Goal: Information Seeking & Learning: Learn about a topic

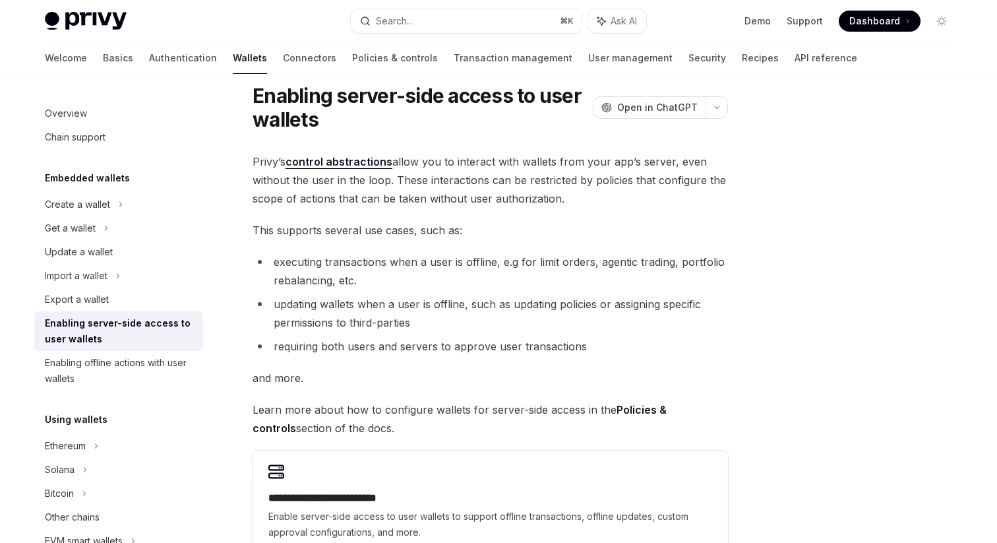
scroll to position [38, 0]
click at [69, 209] on div "Create a wallet" at bounding box center [77, 204] width 65 height 16
type textarea "*"
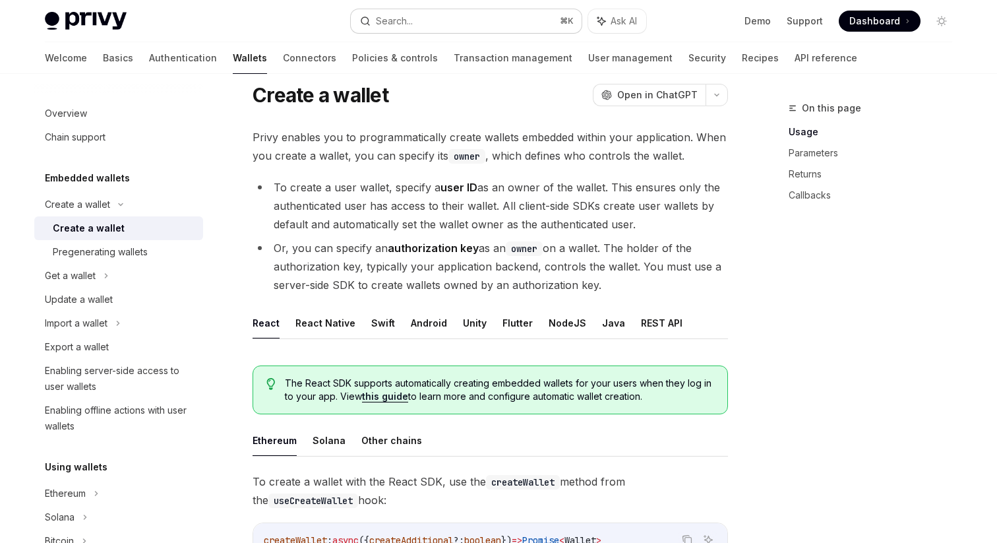
click at [392, 18] on div "Search..." at bounding box center [394, 21] width 37 height 16
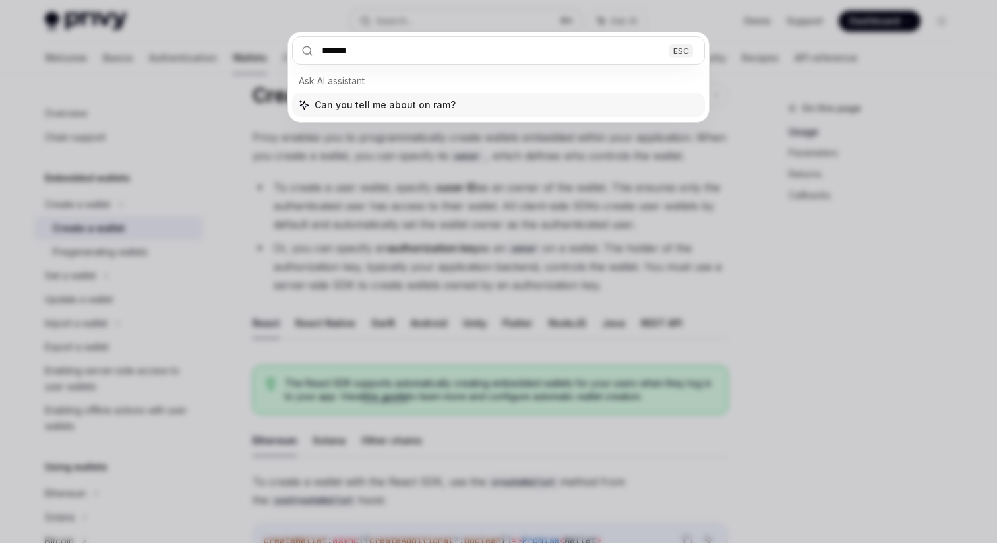
type input "*******"
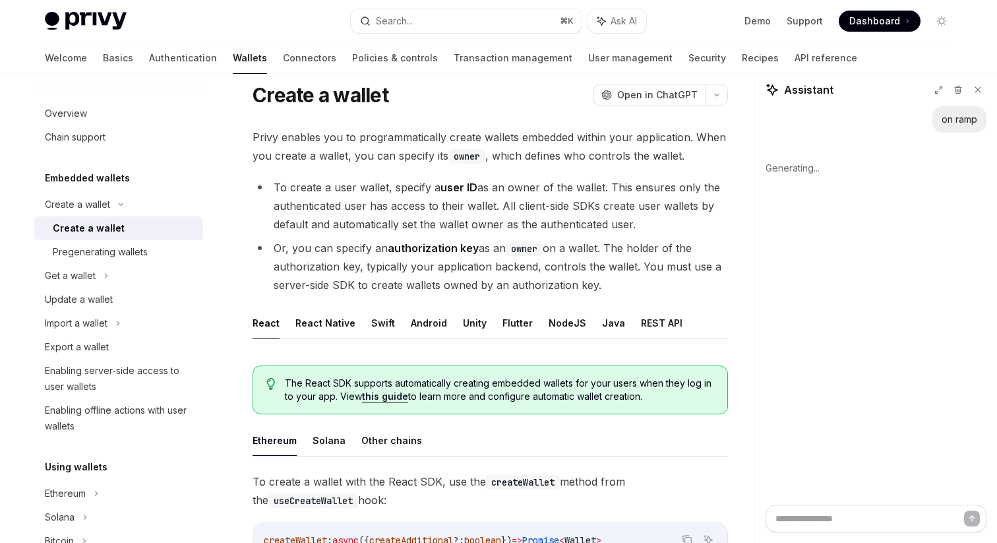
click at [44, 55] on div "Welcome Basics Authentication Wallets Connectors Policies & controls Transactio…" at bounding box center [498, 58] width 970 height 32
click at [103, 57] on link "Basics" at bounding box center [118, 58] width 30 height 32
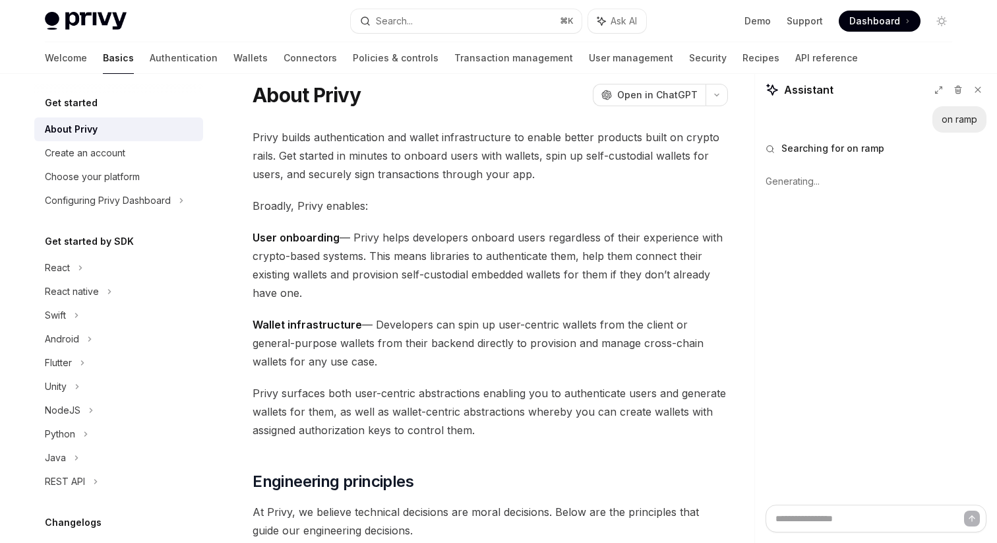
click at [95, 131] on div "About Privy" at bounding box center [71, 129] width 53 height 16
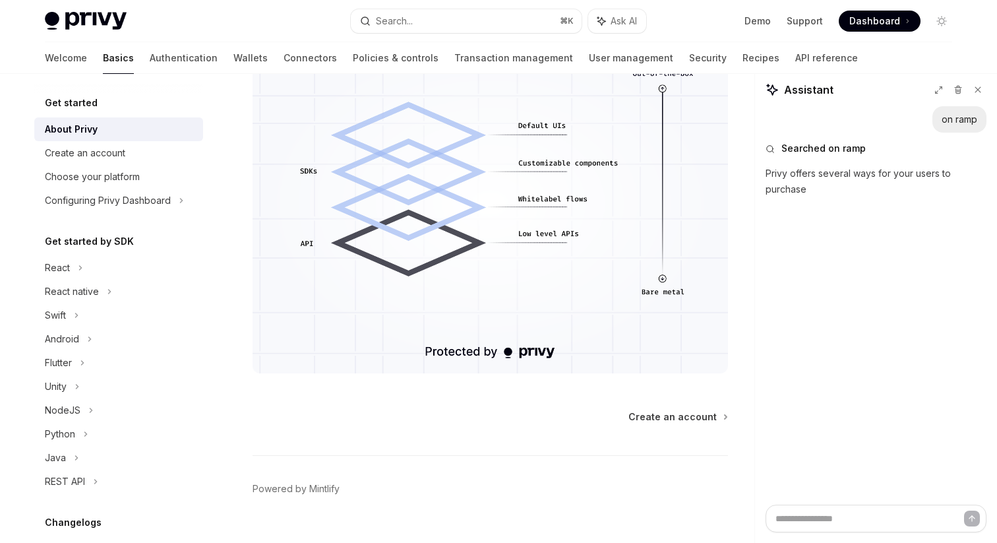
scroll to position [1182, 0]
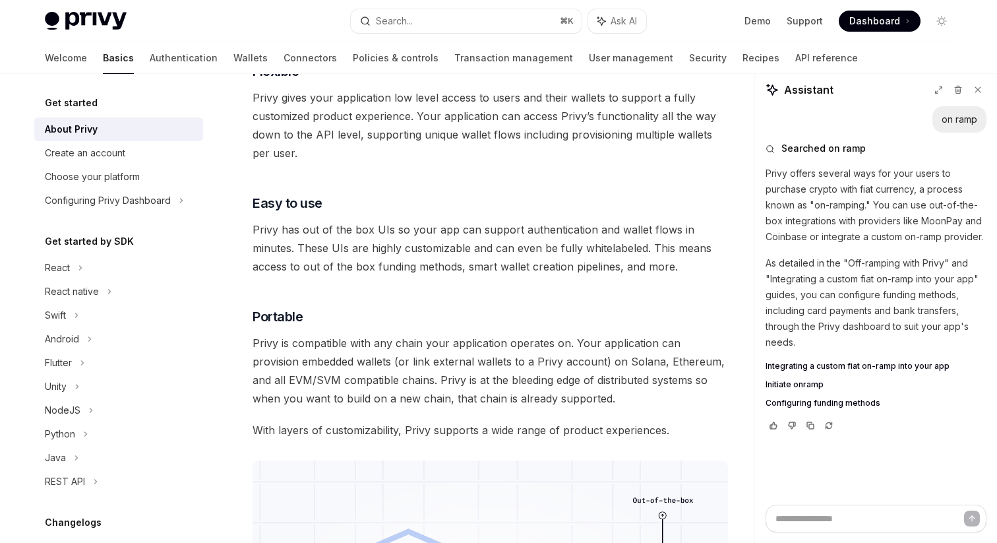
type textarea "*"
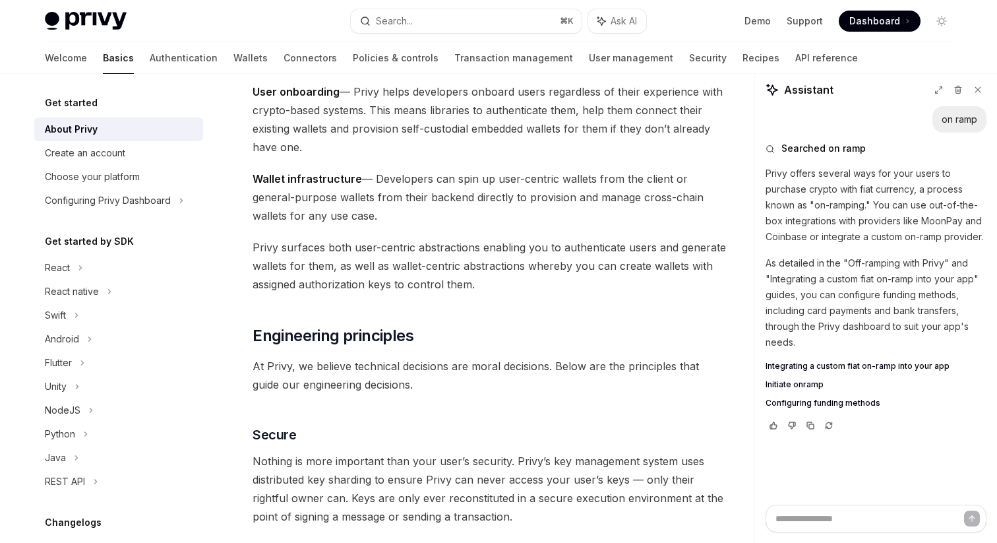
scroll to position [0, 0]
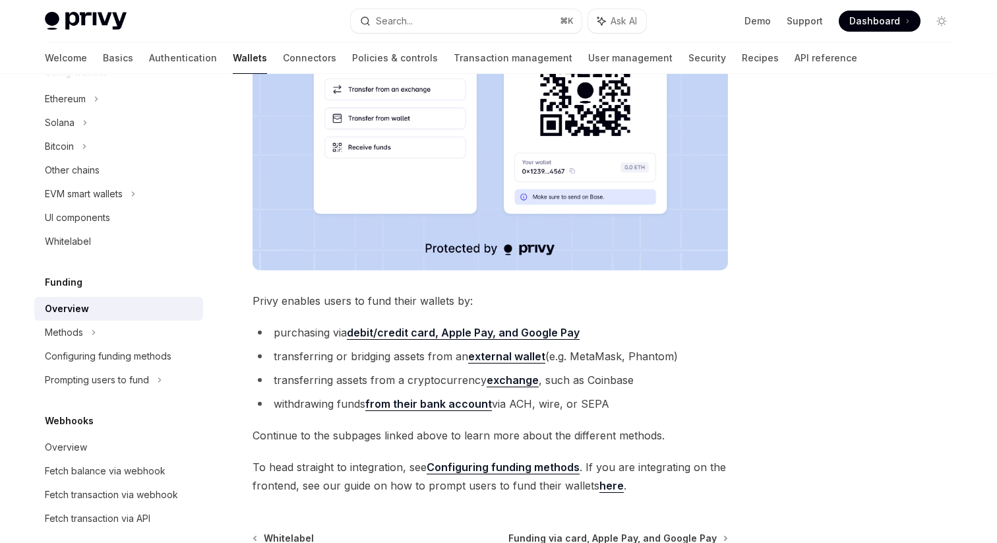
scroll to position [361, 0]
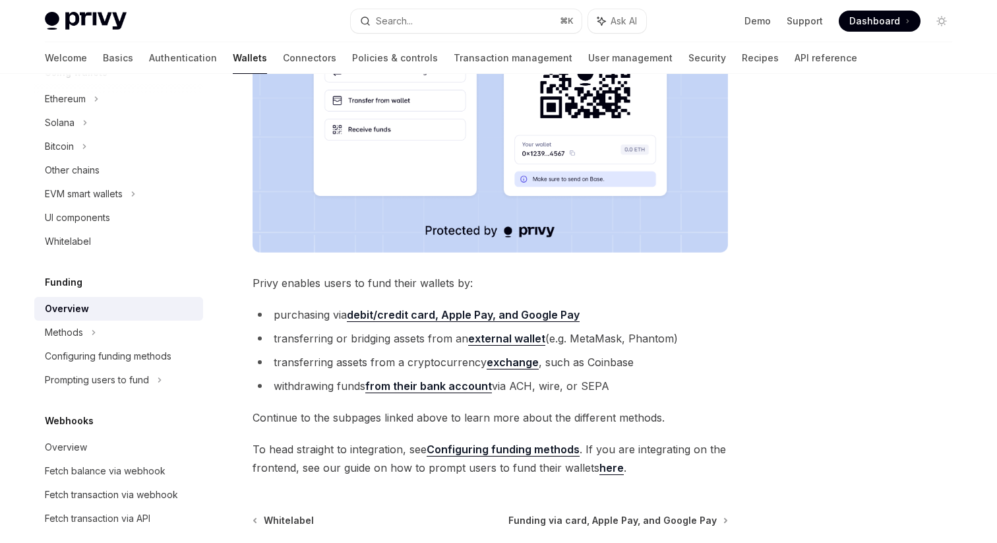
drag, startPoint x: 254, startPoint y: 283, endPoint x: 649, endPoint y: 384, distance: 408.4
click at [649, 384] on div "Privy makes it easy for your users to fund their wallets with a variety of asse…" at bounding box center [489, 141] width 475 height 672
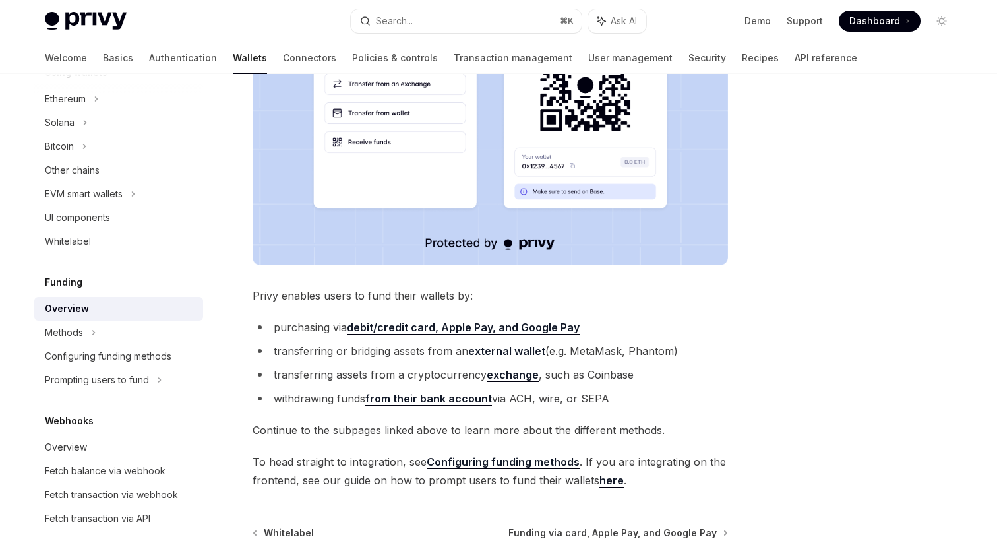
scroll to position [355, 0]
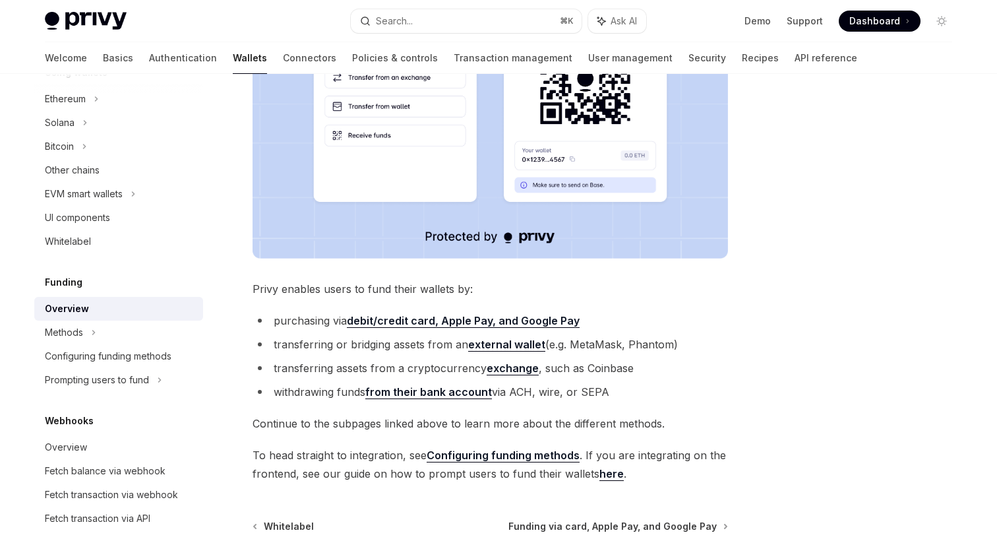
copy div "Privy enables users to fund their wallets by: purchasing via debit/credit card,…"
click at [436, 390] on link "from their bank account" at bounding box center [428, 392] width 127 height 14
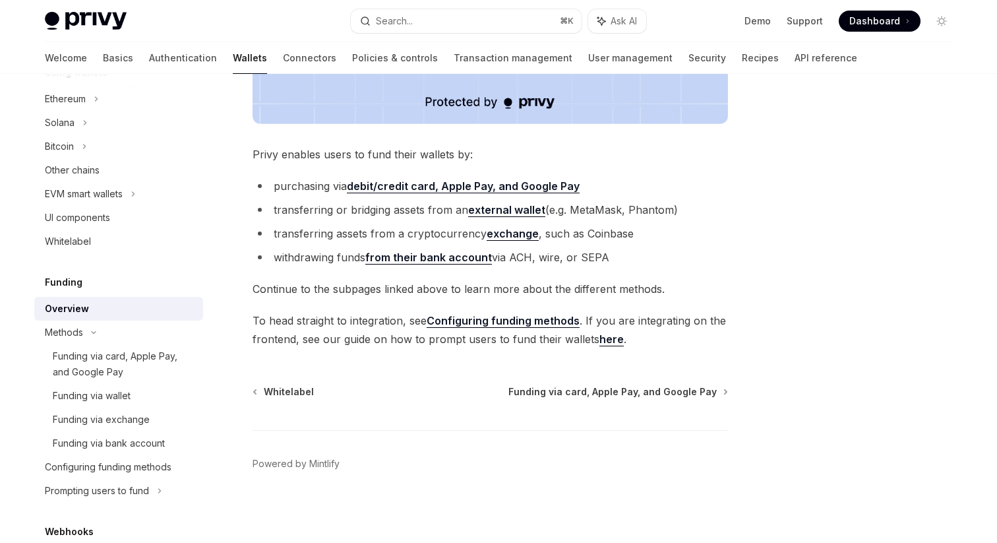
scroll to position [491, 0]
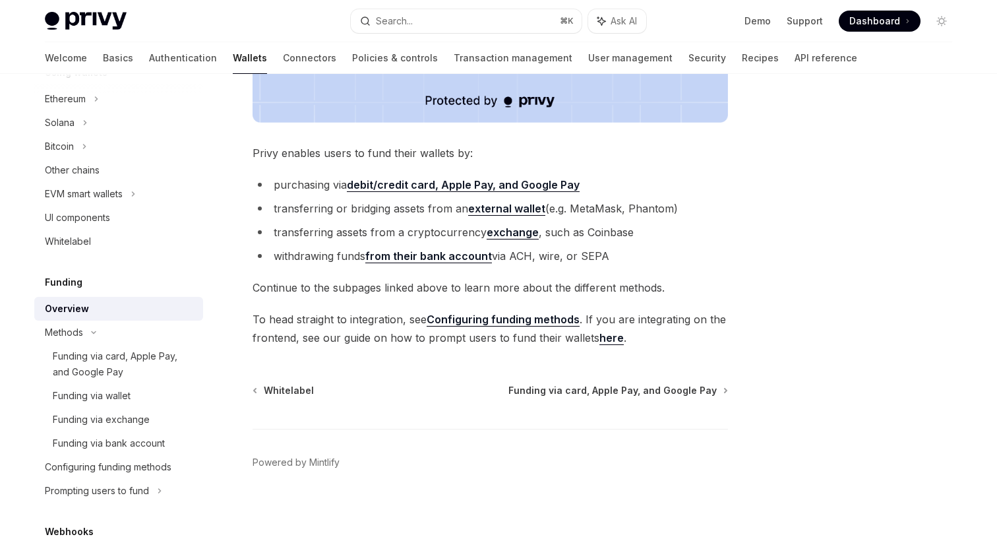
click at [514, 315] on link "Configuring funding methods" at bounding box center [503, 319] width 153 height 14
type textarea "*"
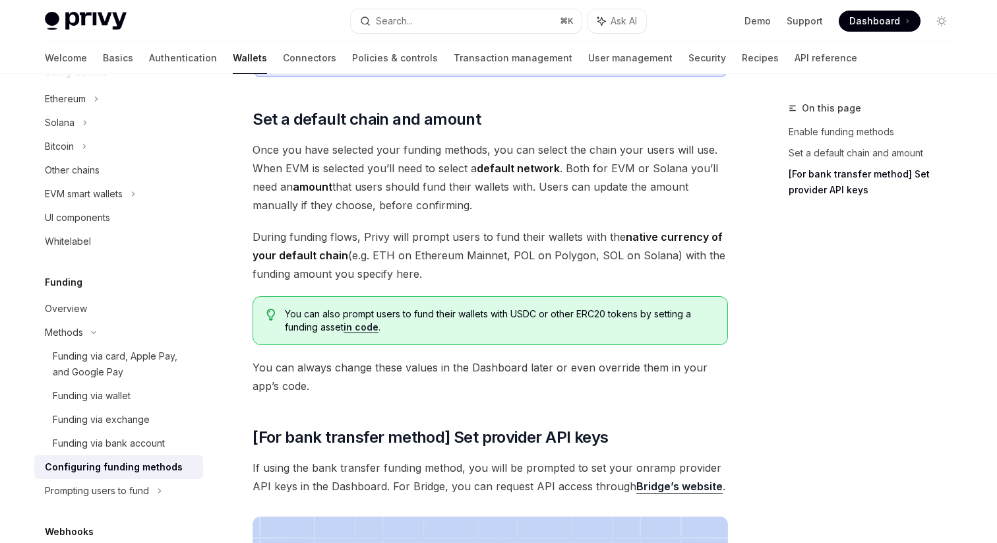
scroll to position [767, 0]
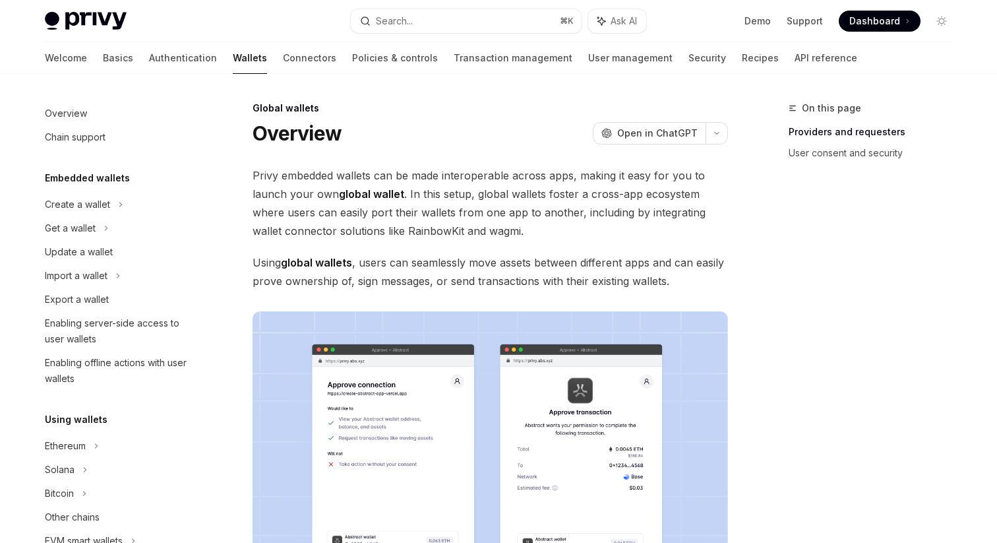
scroll to position [598, 0]
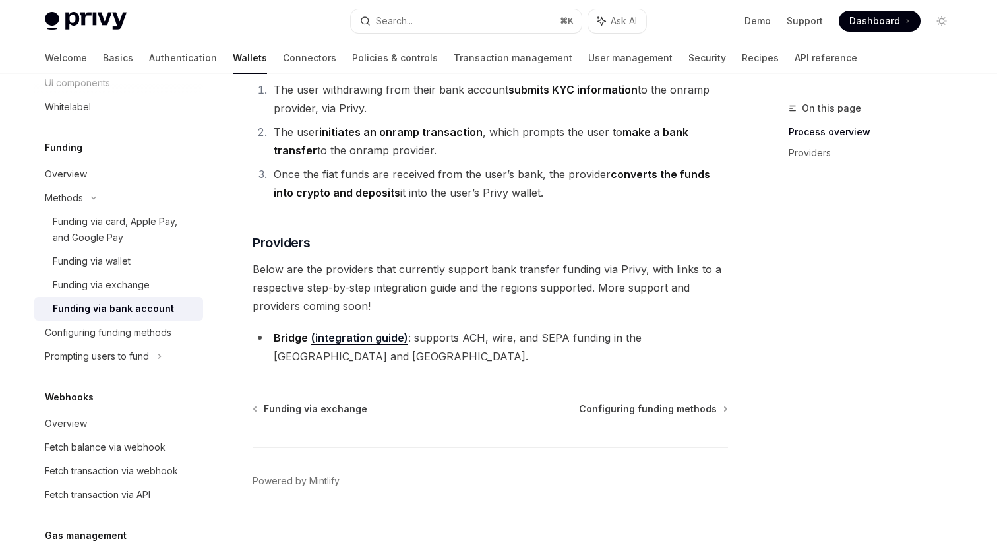
scroll to position [255, 0]
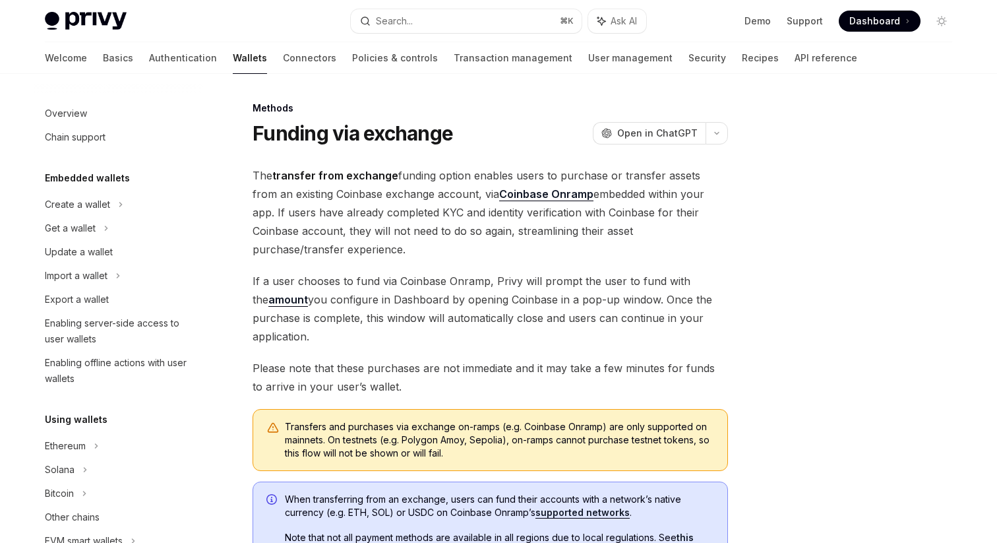
scroll to position [458, 0]
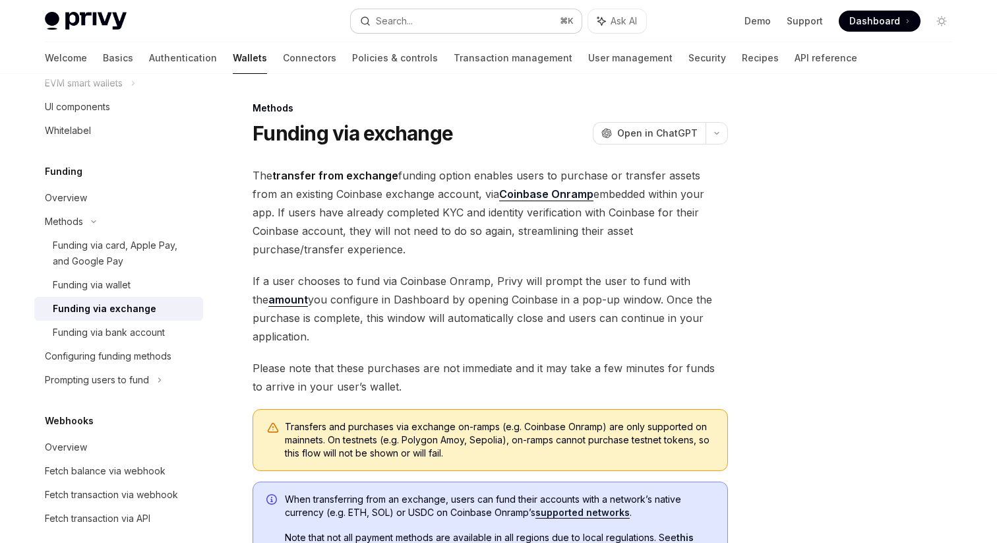
click at [413, 25] on div "Search..." at bounding box center [394, 21] width 37 height 16
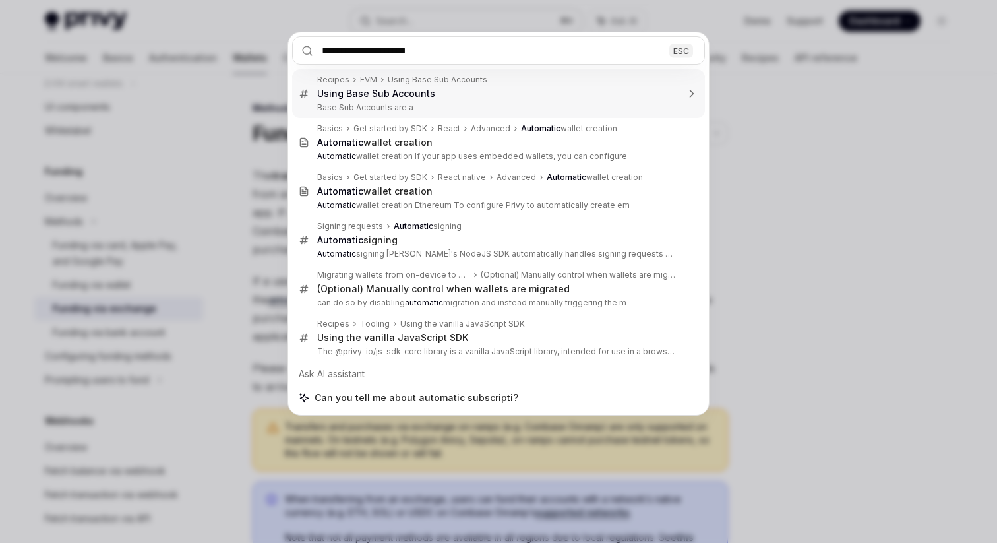
type input "**********"
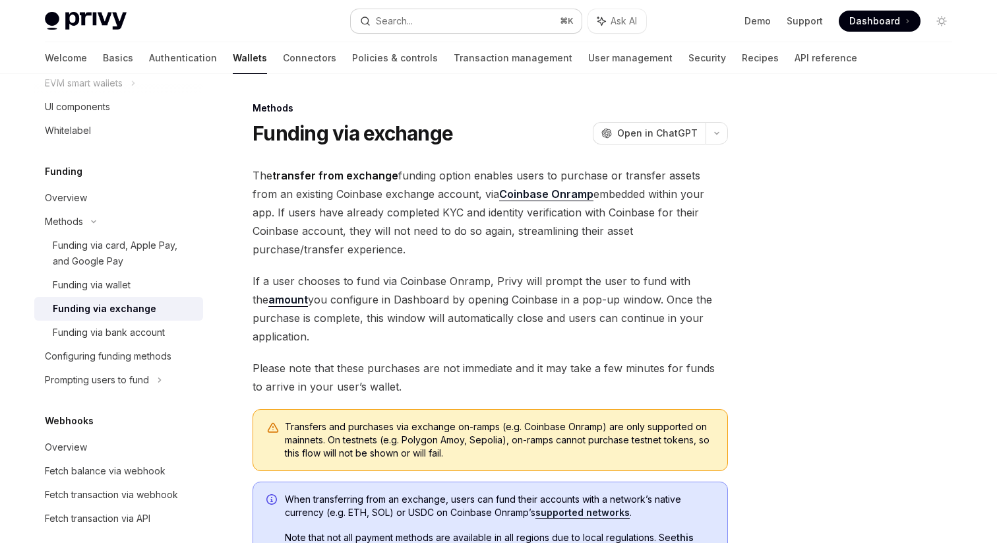
type textarea "*"
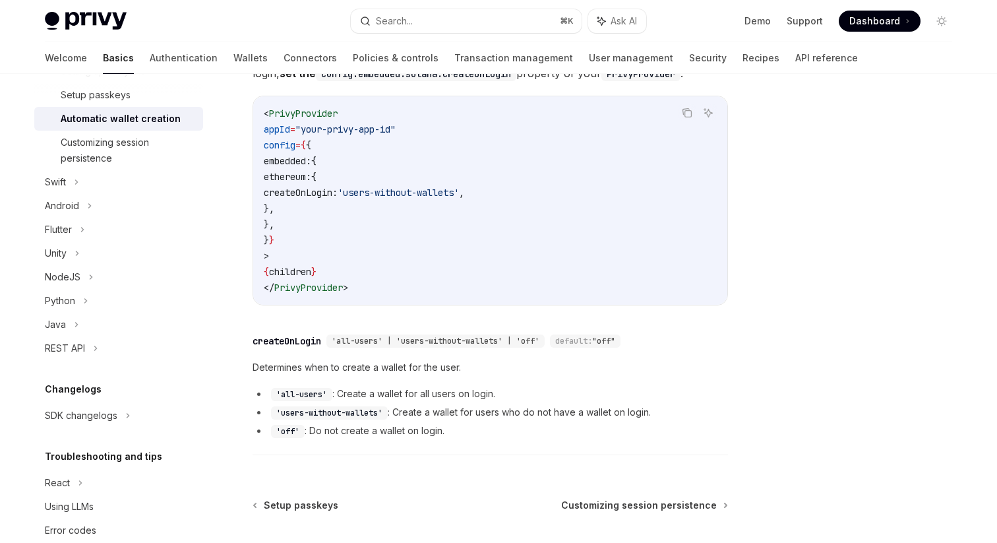
scroll to position [208, 0]
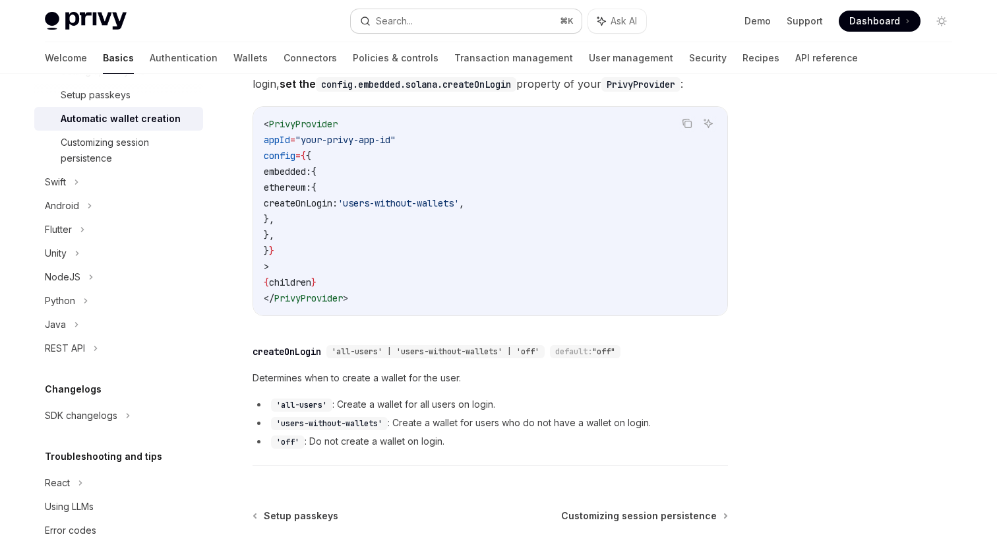
click at [424, 22] on button "Search... ⌘ K" at bounding box center [466, 21] width 231 height 24
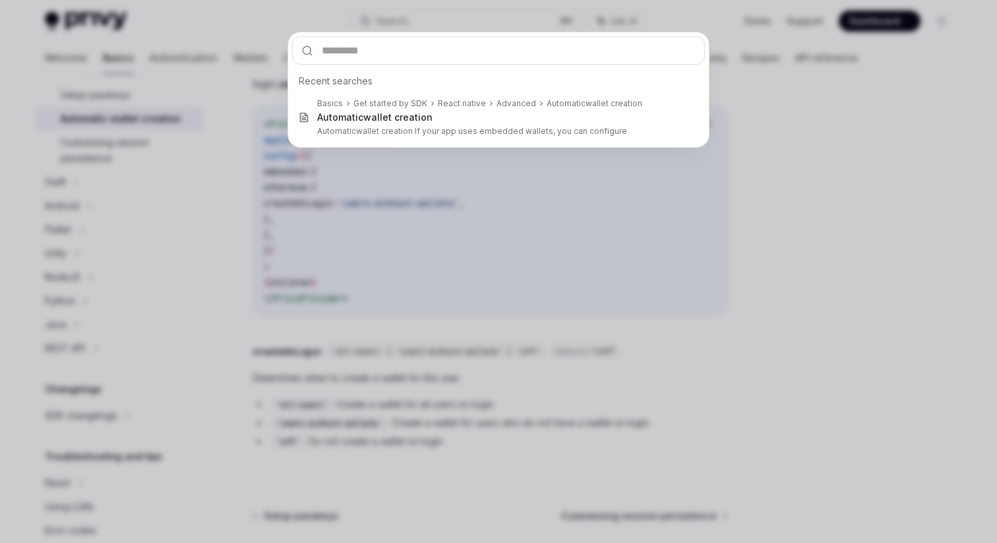
click at [792, 155] on div "Recent searches Basics Get started by SDK React native Advanced Automatic walle…" at bounding box center [498, 271] width 997 height 543
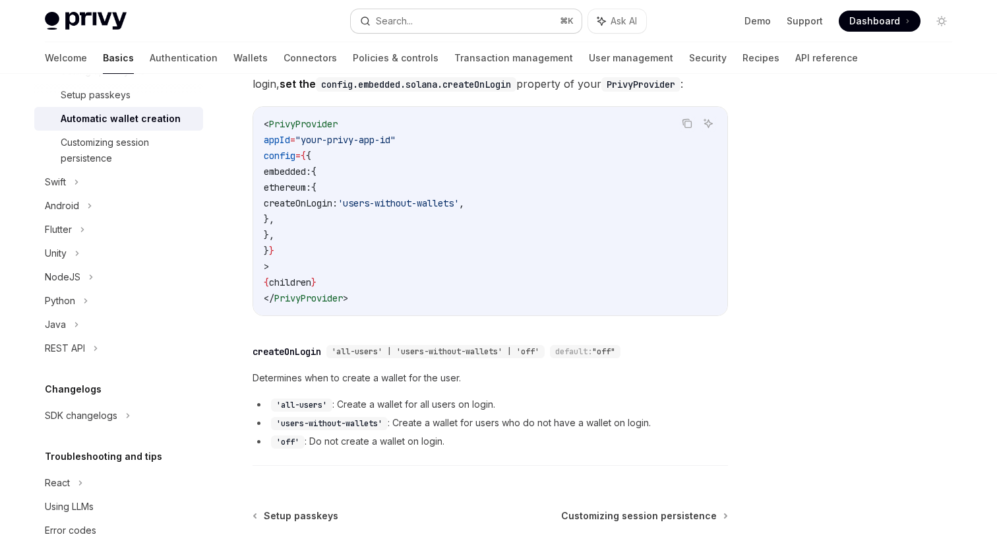
click at [387, 19] on div "Search..." at bounding box center [394, 21] width 37 height 16
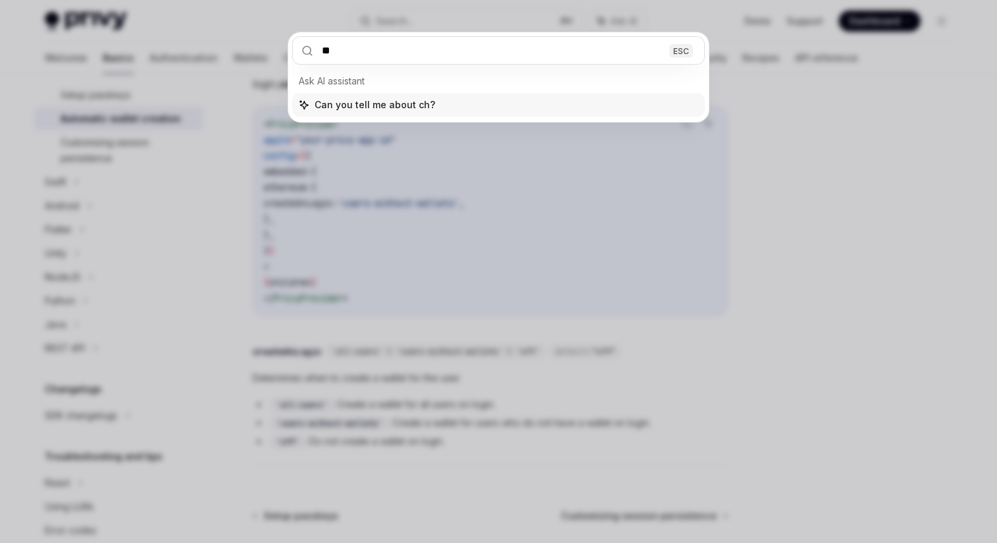
type input "*"
type input "*******"
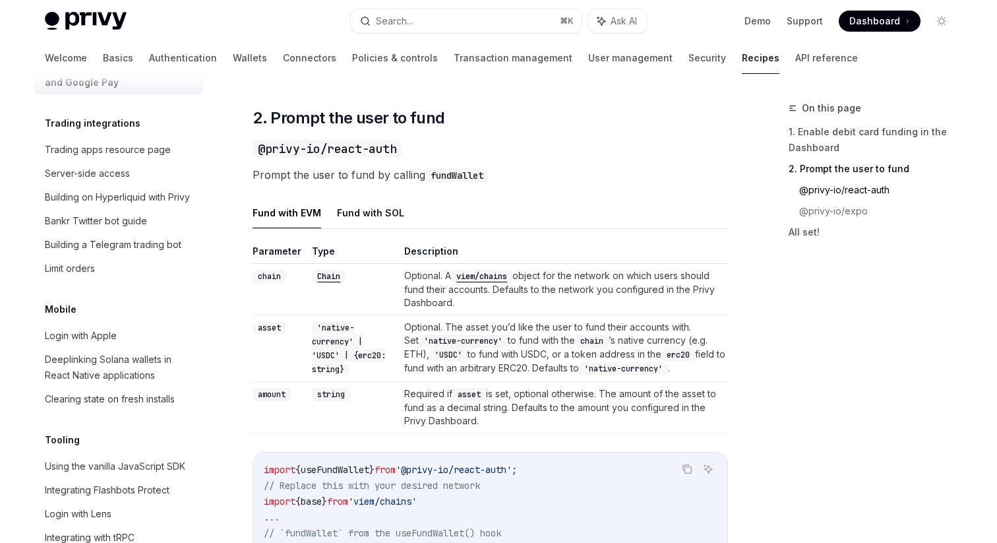
scroll to position [833, 0]
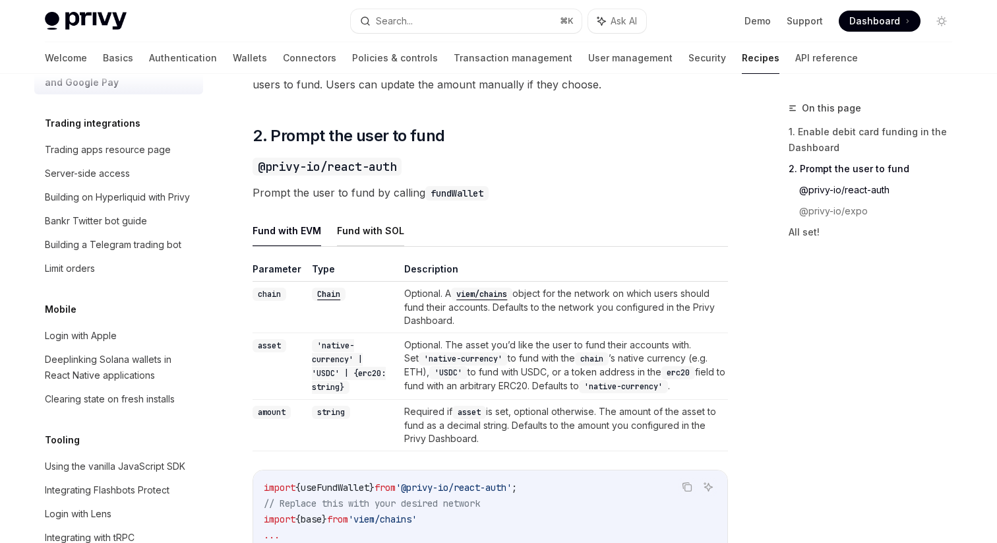
click at [388, 245] on button "Fund with SOL" at bounding box center [370, 230] width 67 height 31
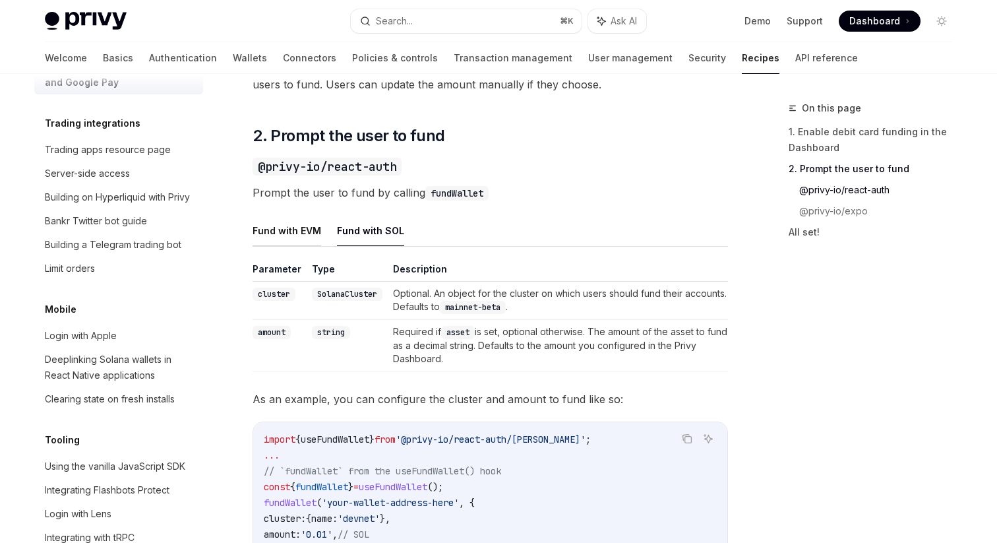
click at [301, 243] on button "Fund with EVM" at bounding box center [286, 230] width 69 height 31
type textarea "*"
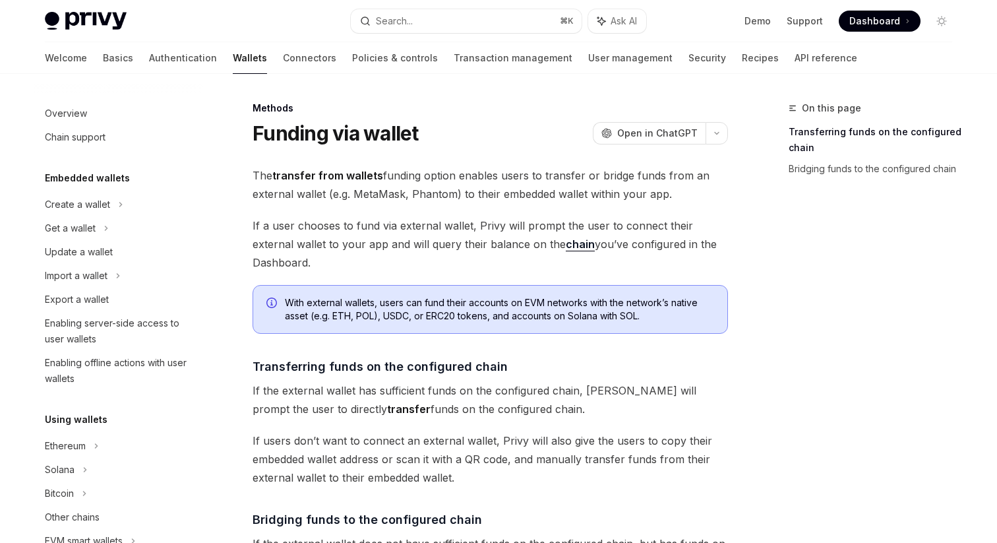
scroll to position [434, 0]
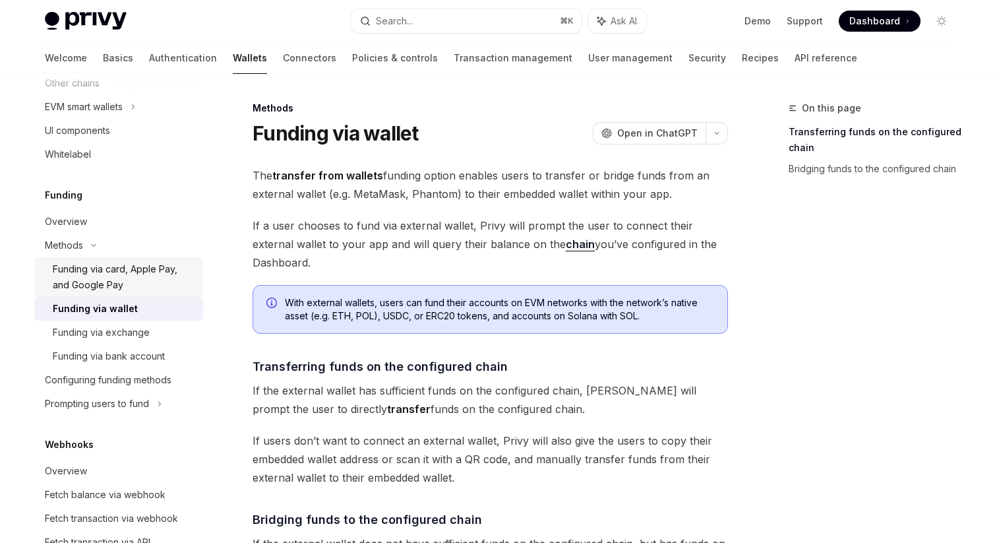
click at [105, 273] on div "Funding via card, Apple Pay, and Google Pay" at bounding box center [124, 277] width 142 height 32
type textarea "*"
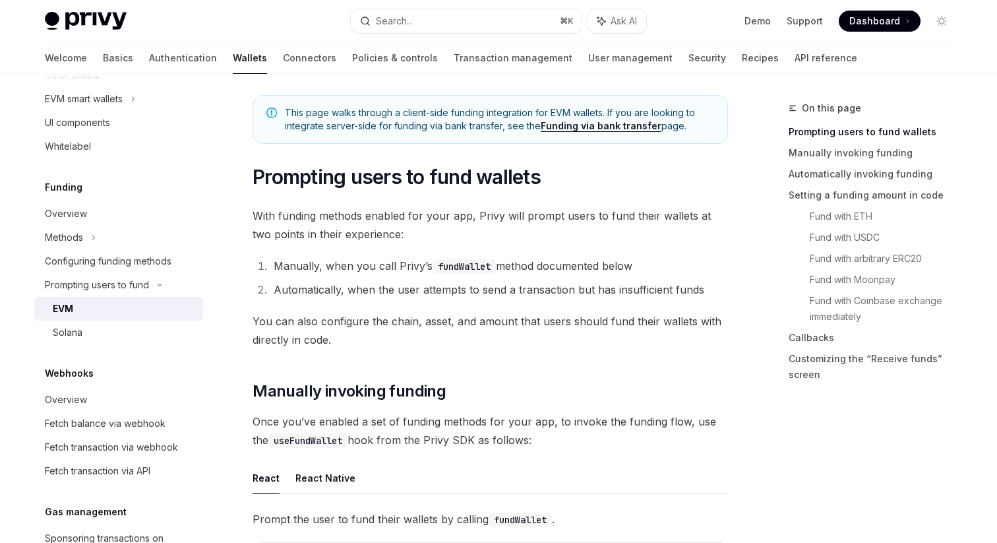
scroll to position [78, 0]
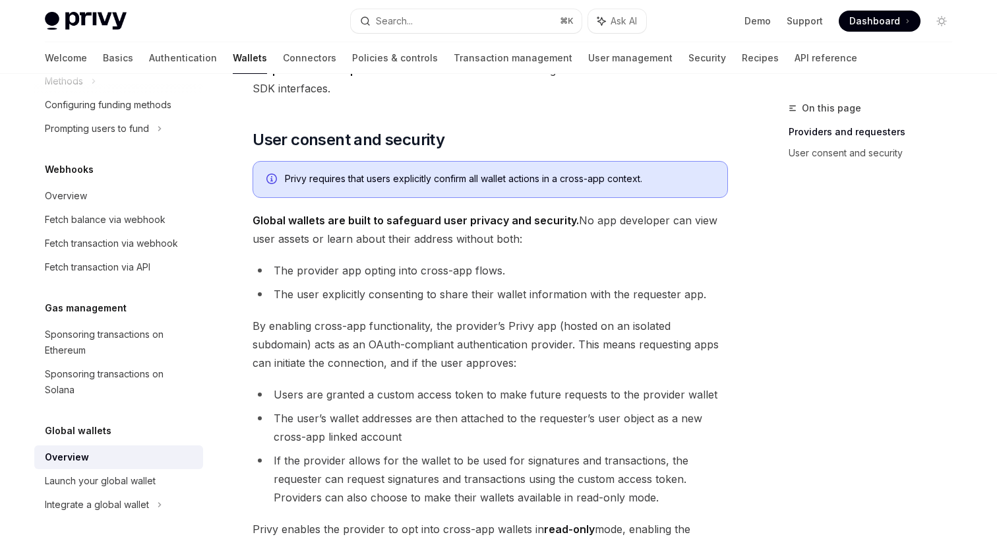
scroll to position [761, 0]
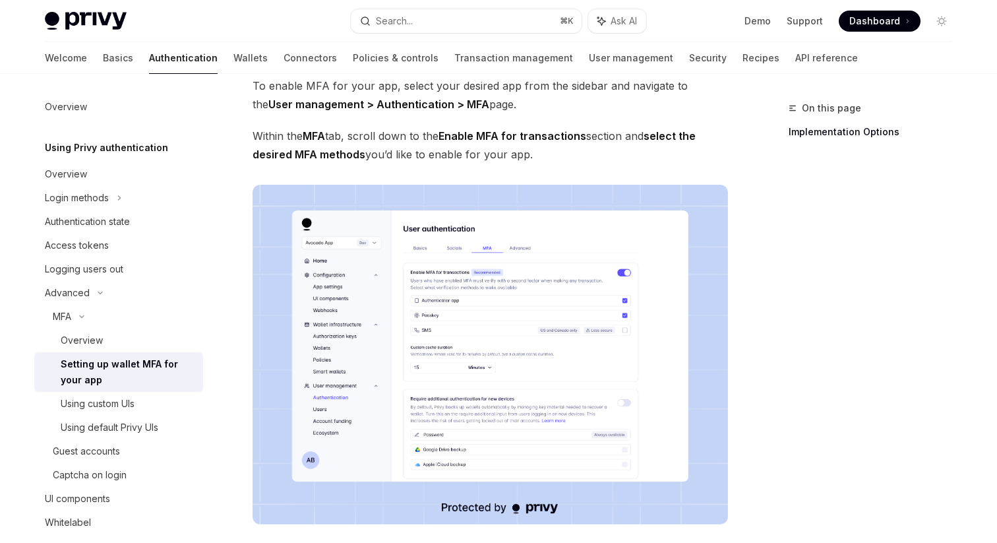
scroll to position [118, 0]
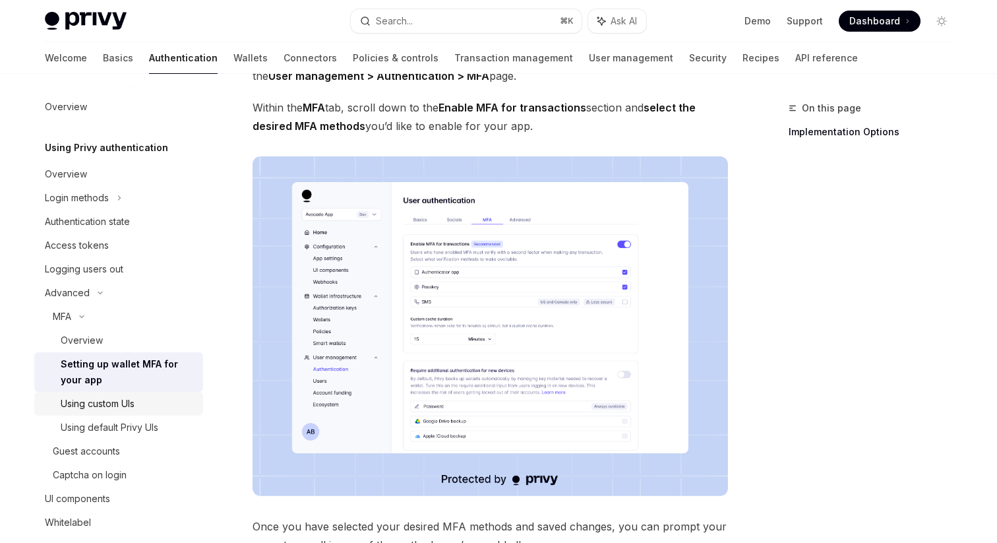
click at [108, 406] on div "Using custom UIs" at bounding box center [98, 404] width 74 height 16
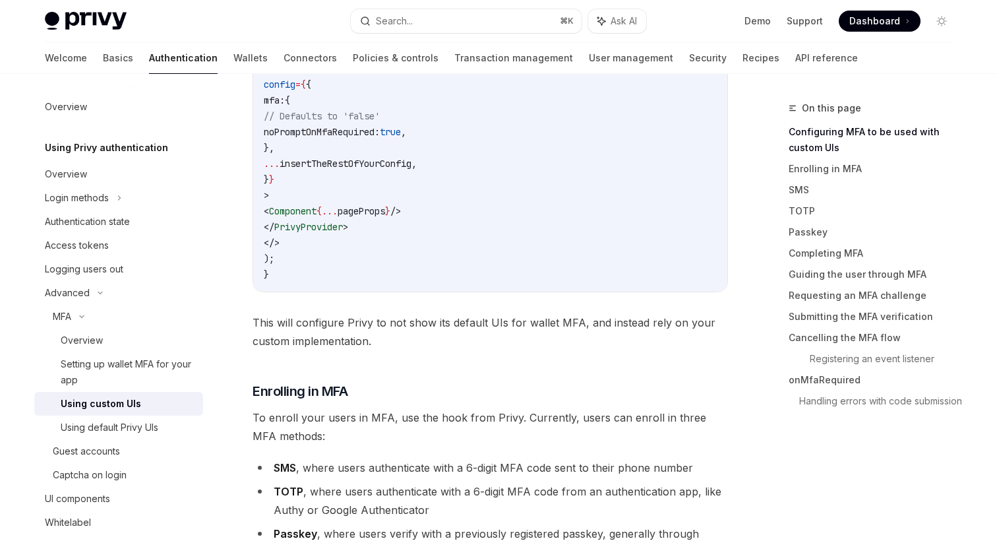
scroll to position [562, 0]
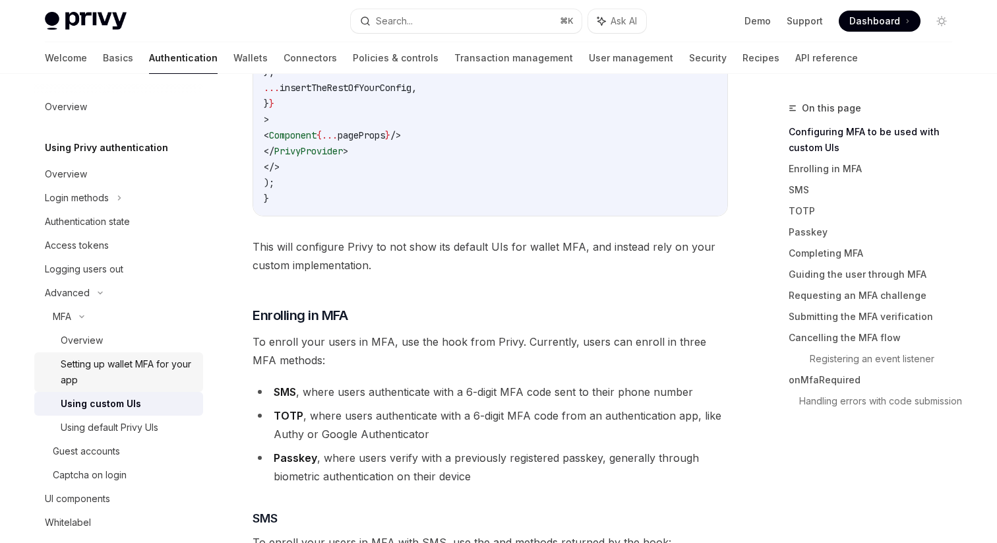
click at [69, 370] on div "Setting up wallet MFA for your app" at bounding box center [128, 372] width 134 height 32
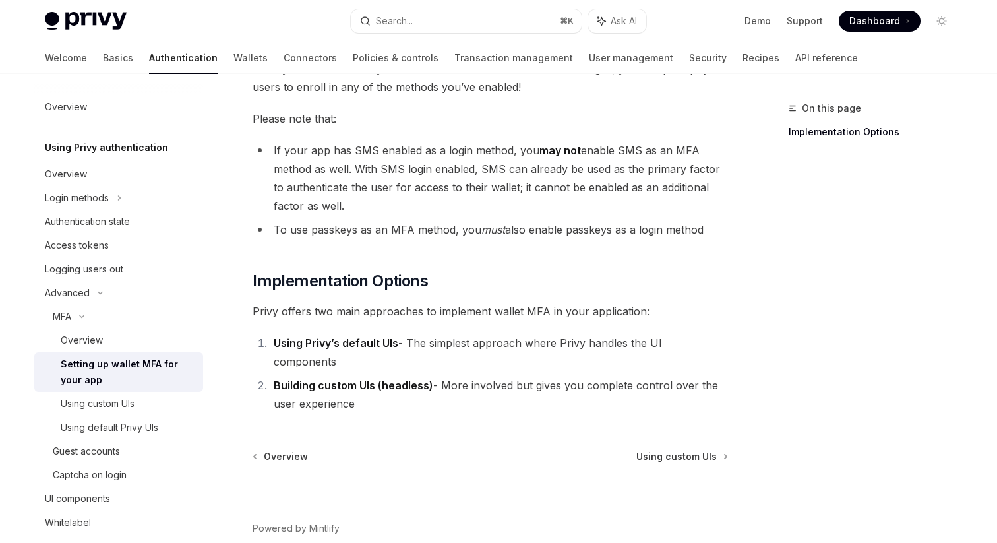
scroll to position [623, 0]
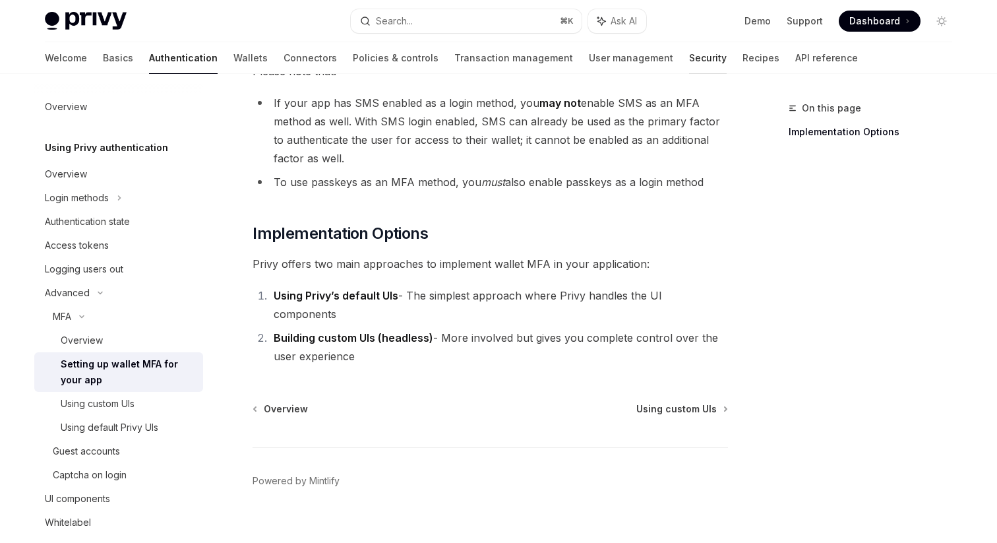
click at [689, 59] on link "Security" at bounding box center [708, 58] width 38 height 32
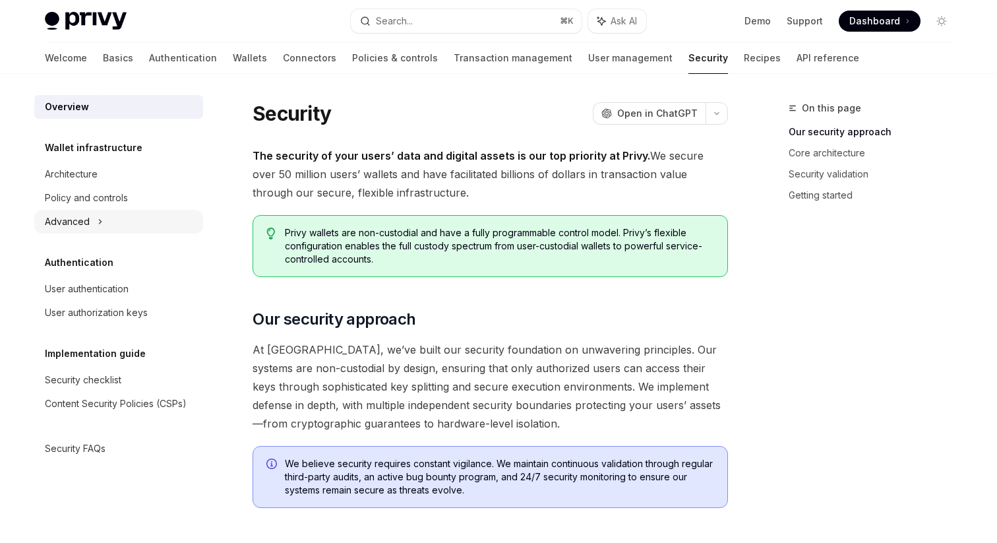
click at [77, 219] on div "Advanced" at bounding box center [67, 222] width 45 height 16
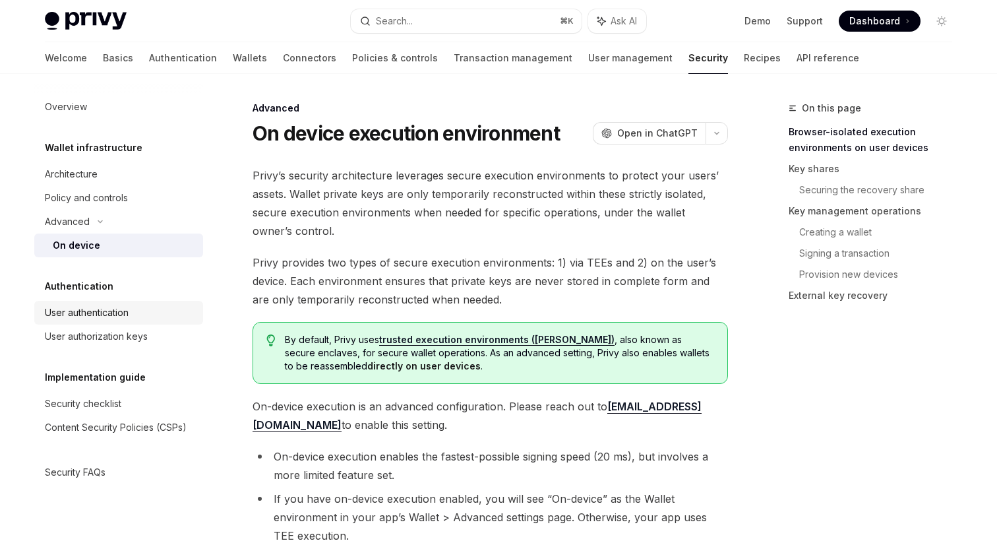
click at [74, 309] on div "User authentication" at bounding box center [87, 313] width 84 height 16
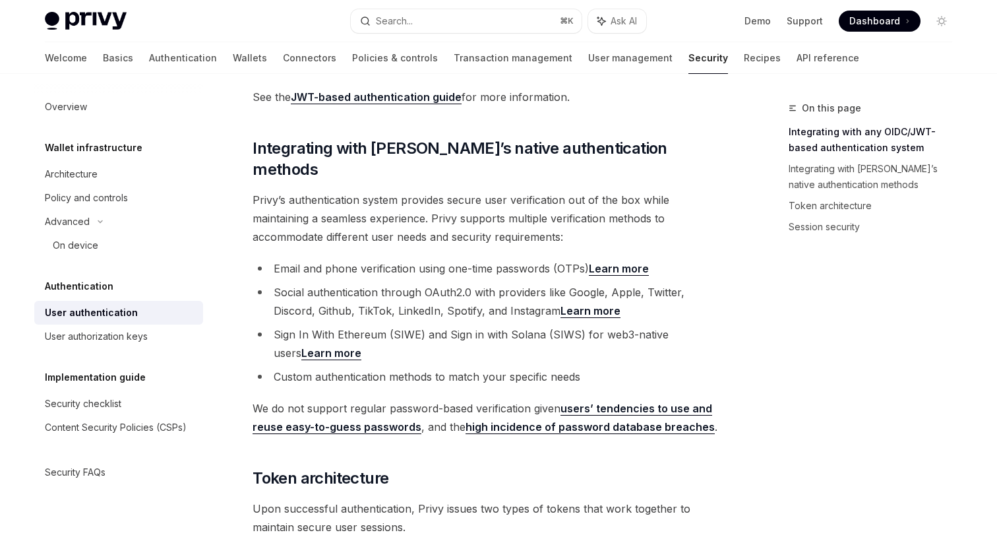
scroll to position [340, 0]
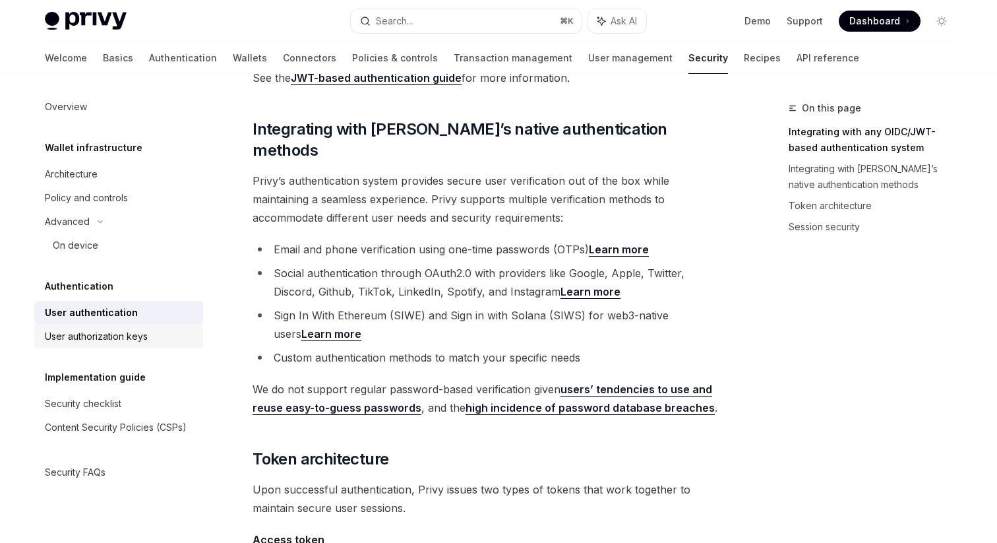
click at [105, 330] on div "User authorization keys" at bounding box center [96, 336] width 103 height 16
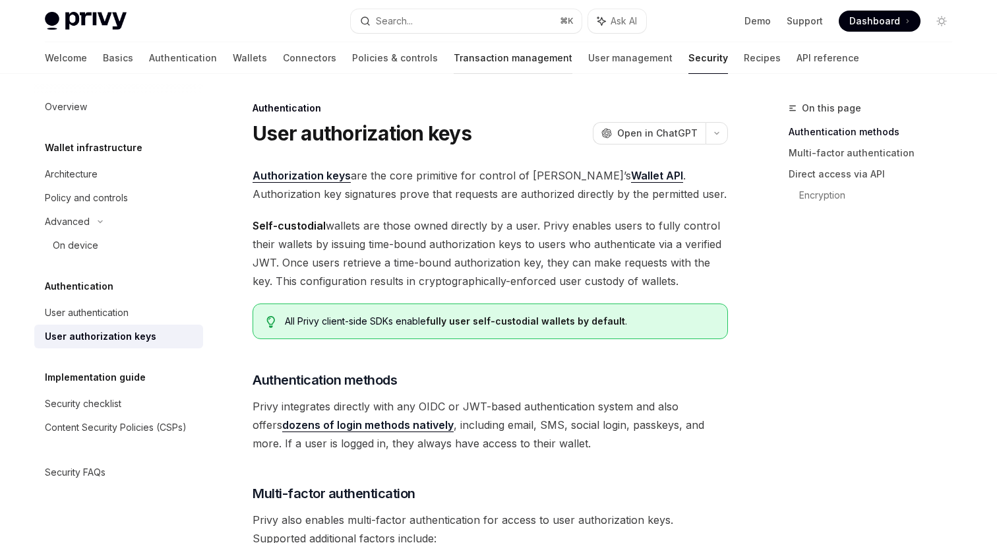
click at [454, 59] on link "Transaction management" at bounding box center [513, 58] width 119 height 32
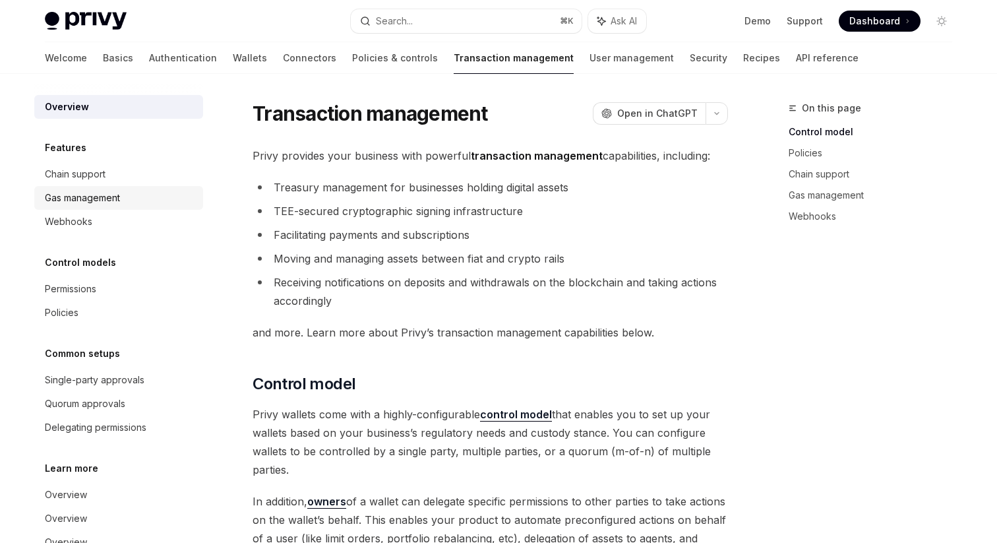
click at [86, 202] on div "Gas management" at bounding box center [82, 198] width 75 height 16
type textarea "*"
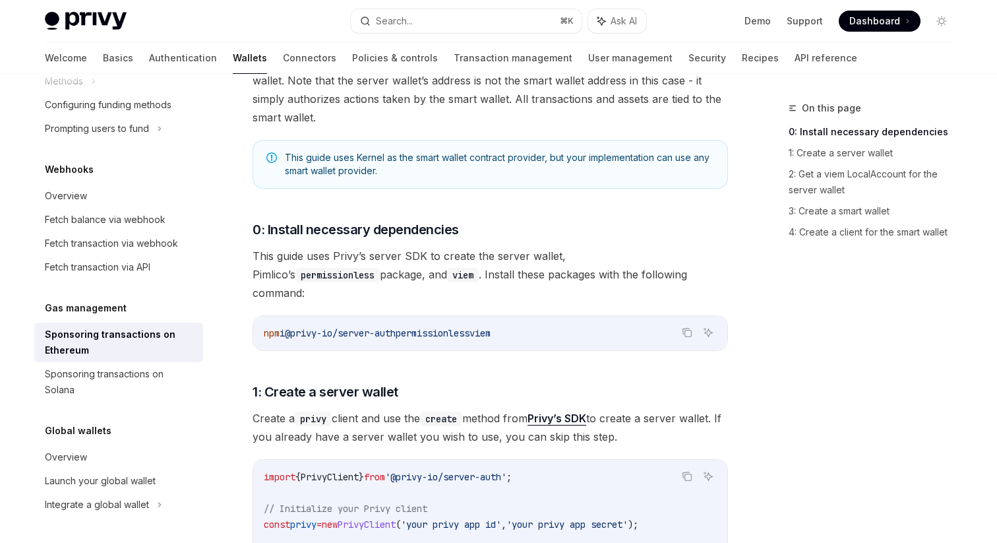
scroll to position [313, 0]
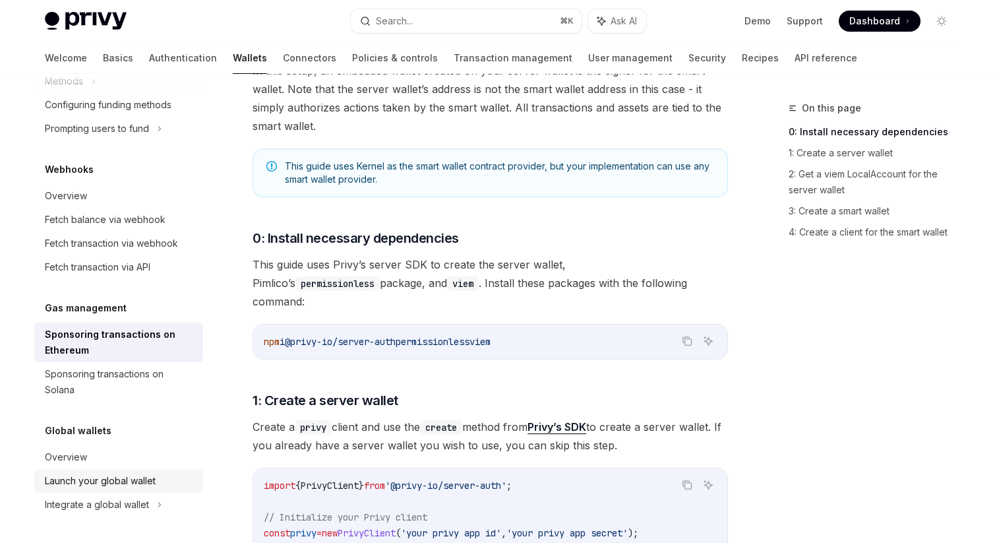
click at [120, 475] on div "Launch your global wallet" at bounding box center [100, 481] width 111 height 16
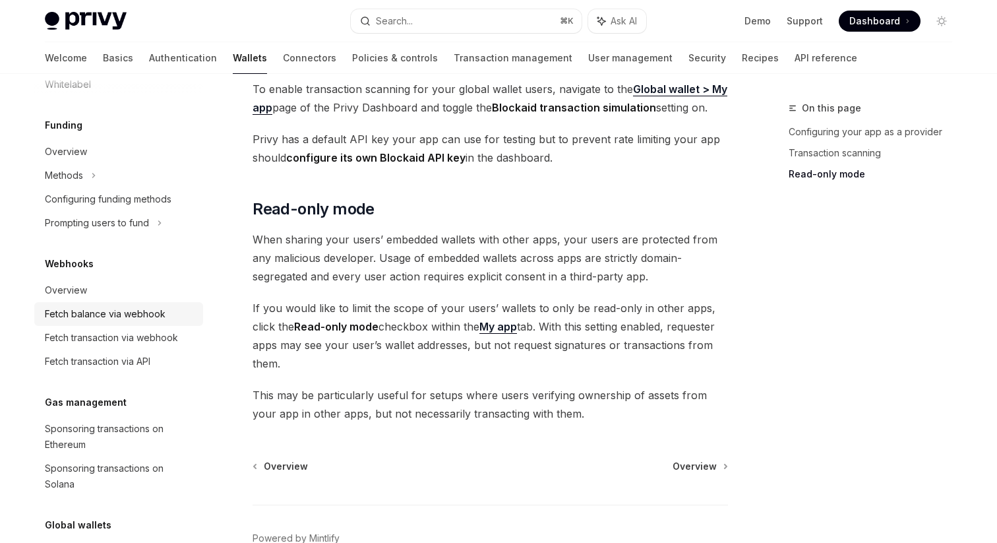
scroll to position [503, 0]
type textarea "*"
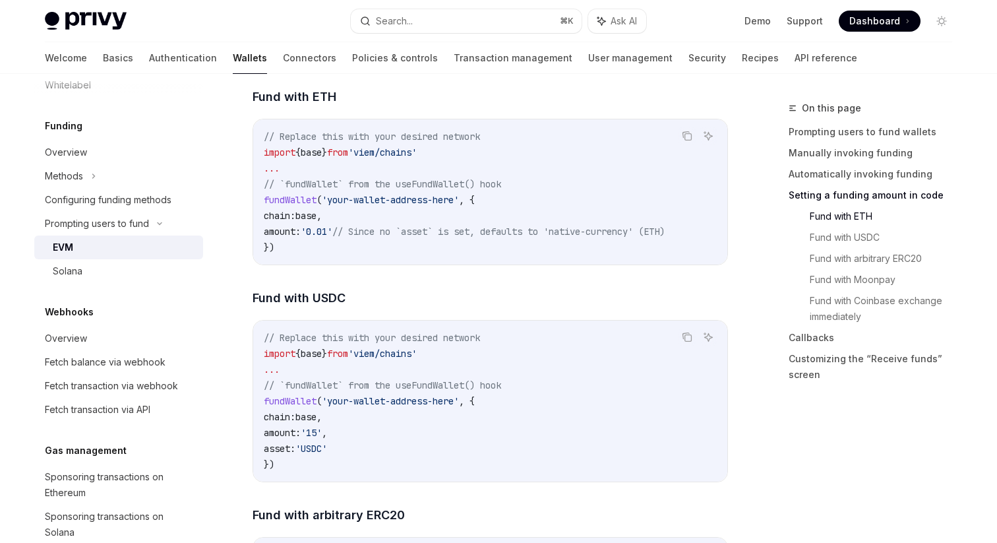
scroll to position [1794, 0]
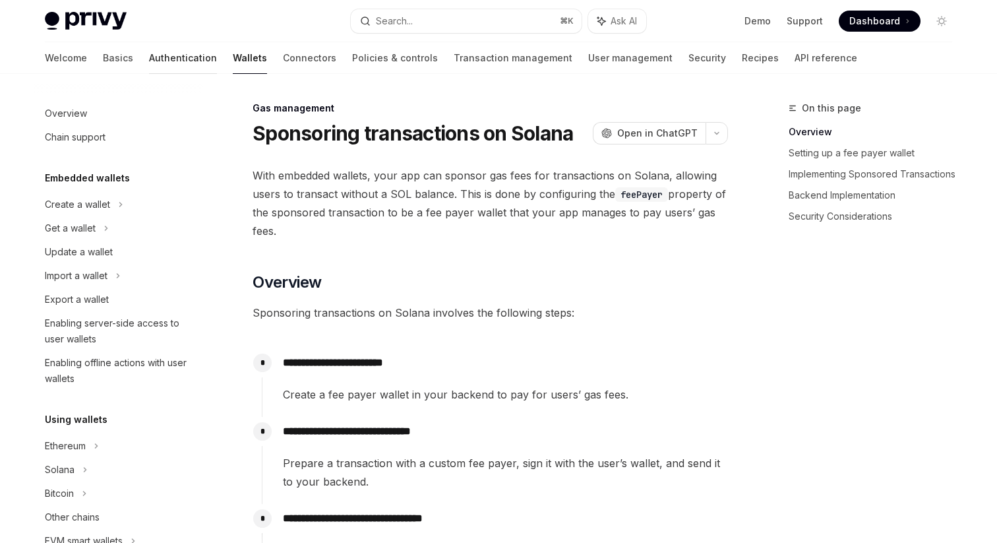
scroll to position [598, 0]
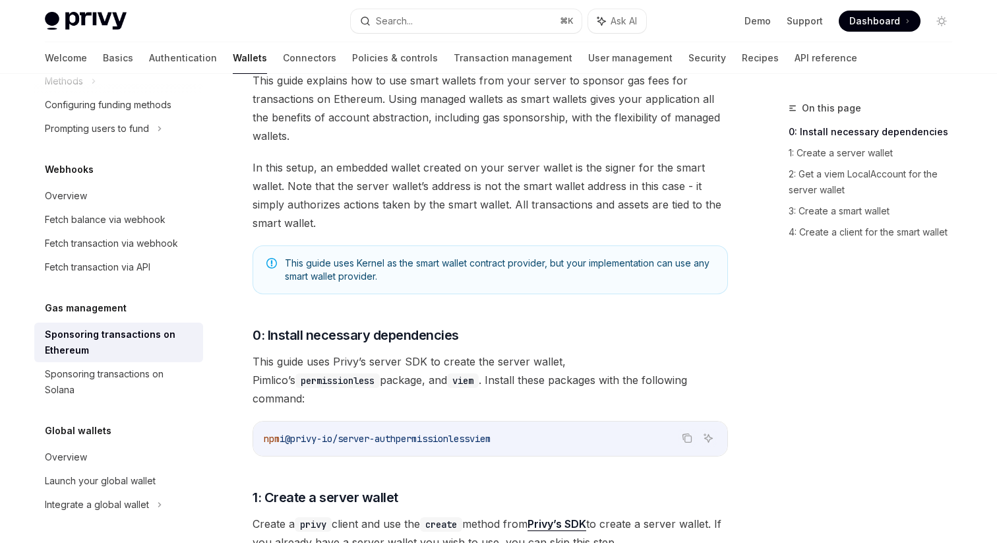
scroll to position [229, 0]
